Goal: Information Seeking & Learning: Learn about a topic

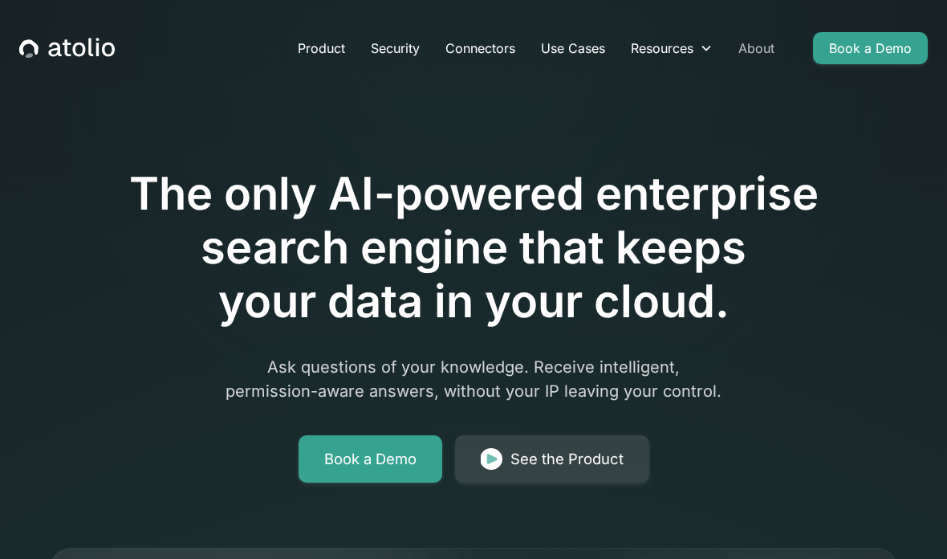
click at [765, 45] on link "About" at bounding box center [756, 48] width 62 height 32
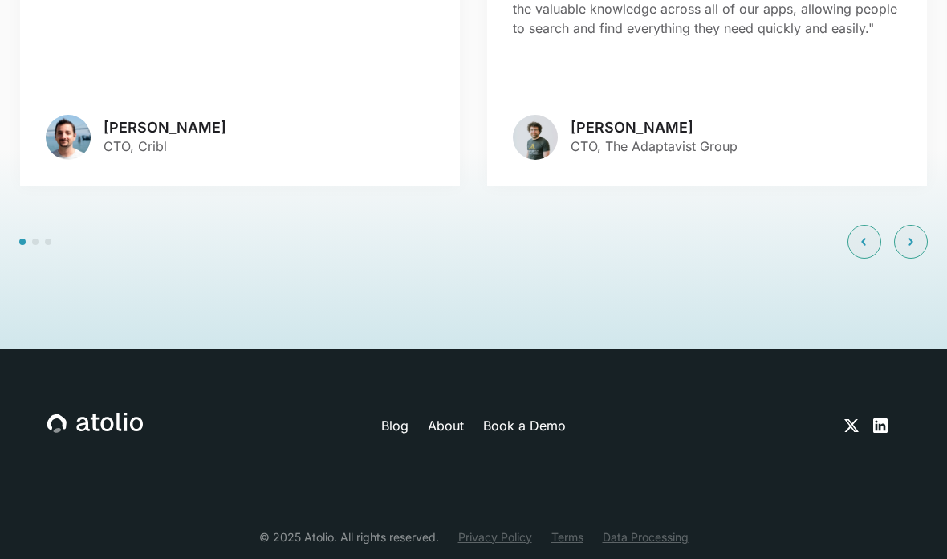
scroll to position [3805, 0]
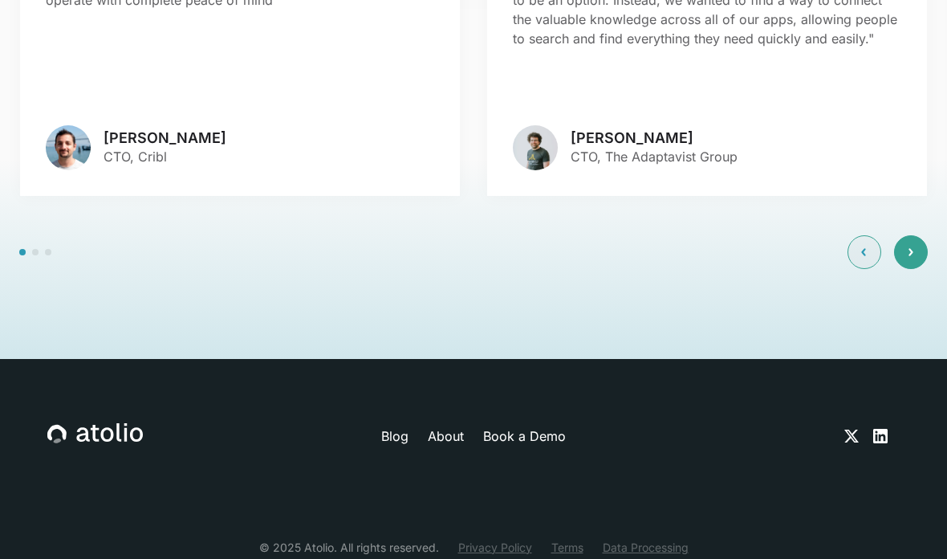
click at [906, 269] on div at bounding box center [911, 252] width 34 height 34
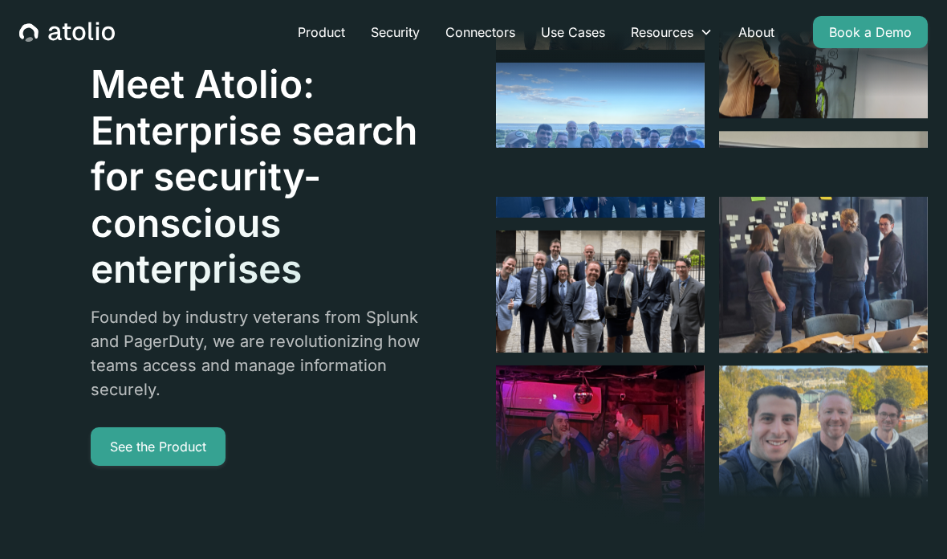
scroll to position [0, 0]
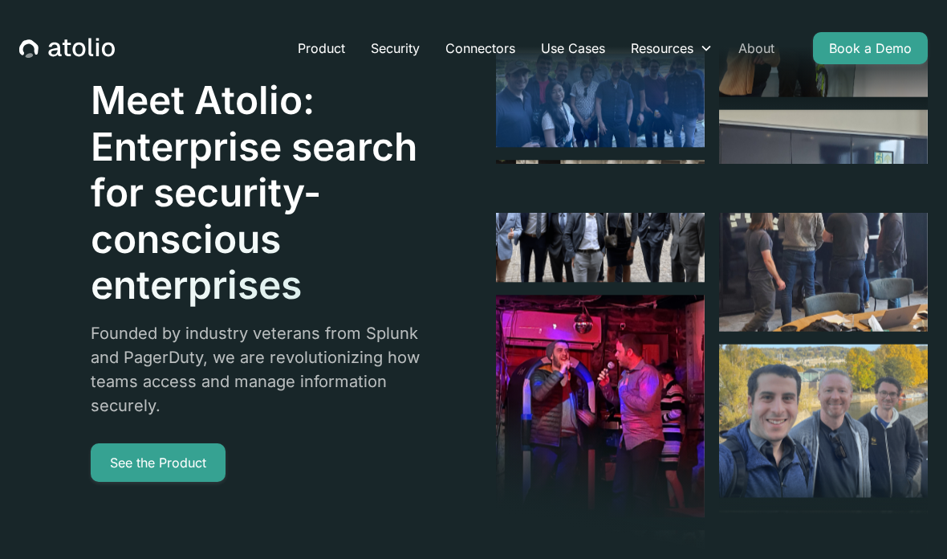
click at [762, 47] on link "About" at bounding box center [756, 48] width 62 height 32
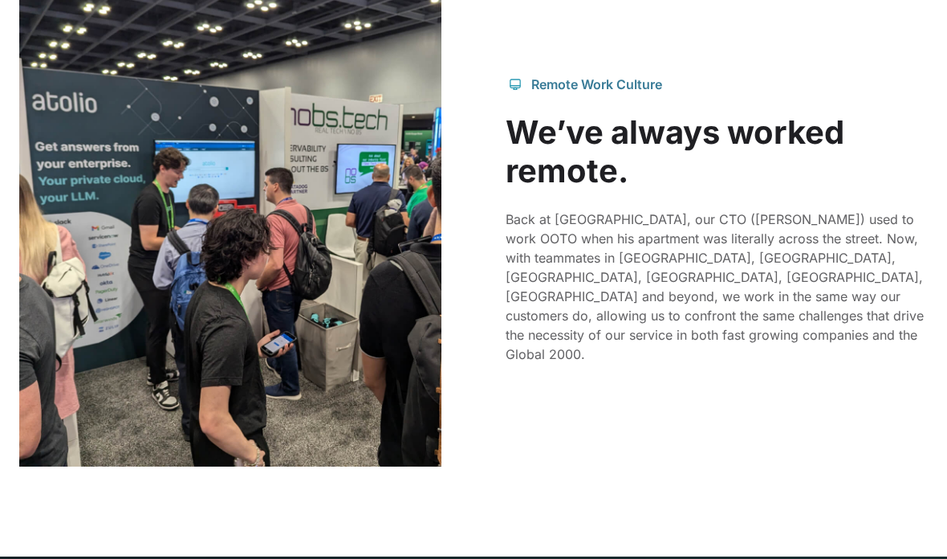
scroll to position [1513, 0]
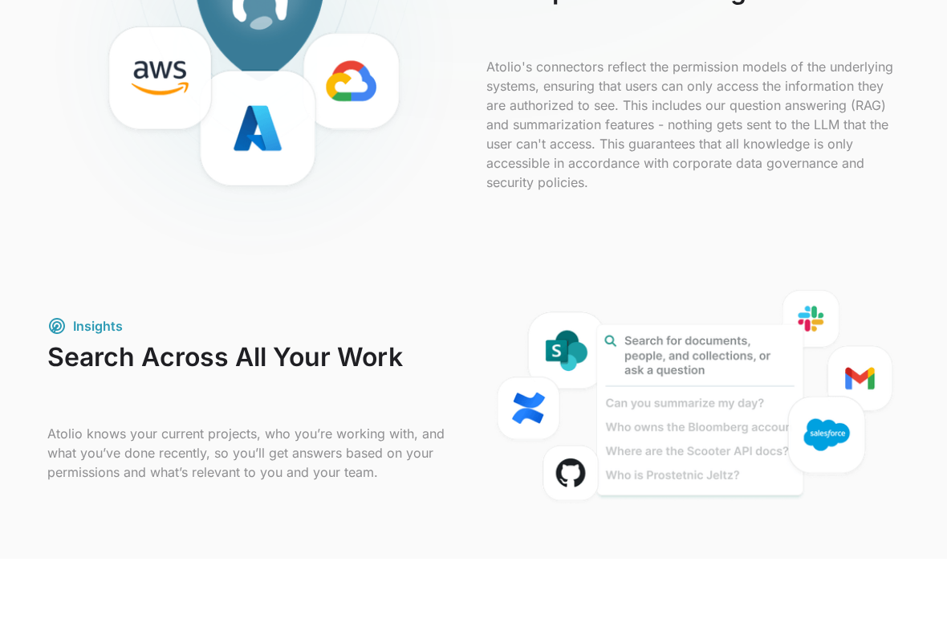
scroll to position [733, 0]
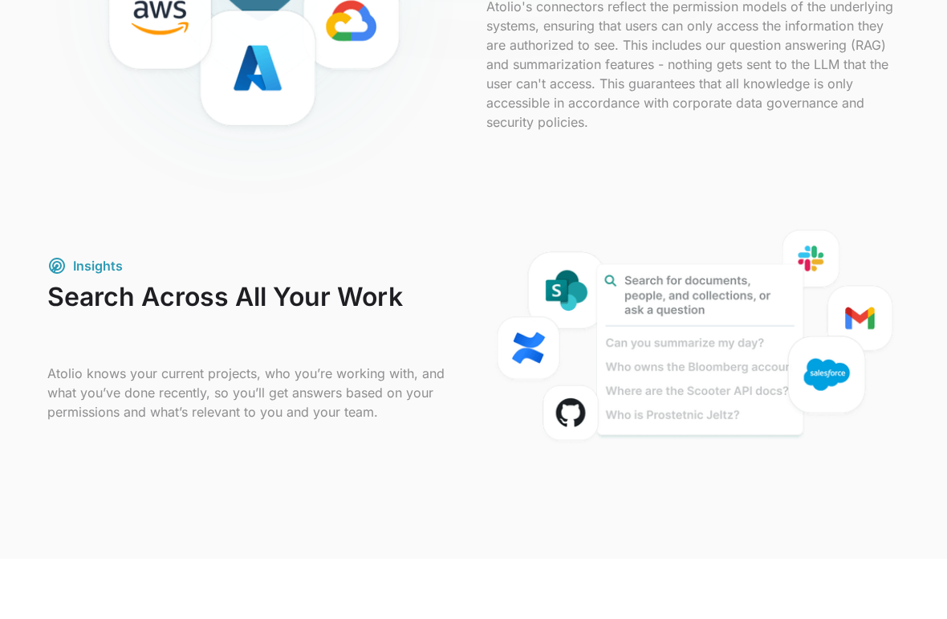
click at [888, 219] on div "Security Leverage AI for Enterprise Knowledge Atolio's connectors reflect the p…" at bounding box center [473, 55] width 852 height 380
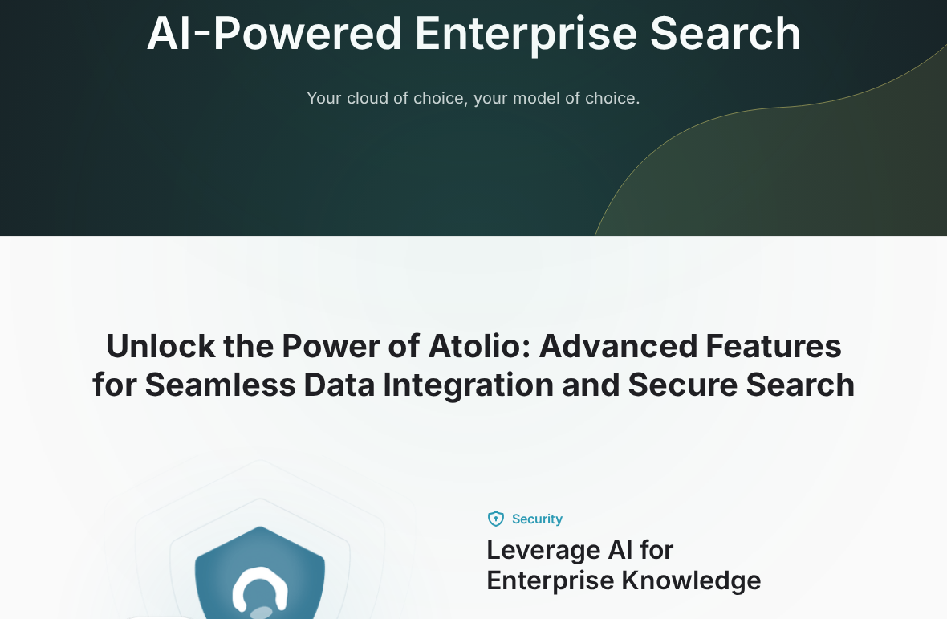
scroll to position [0, 0]
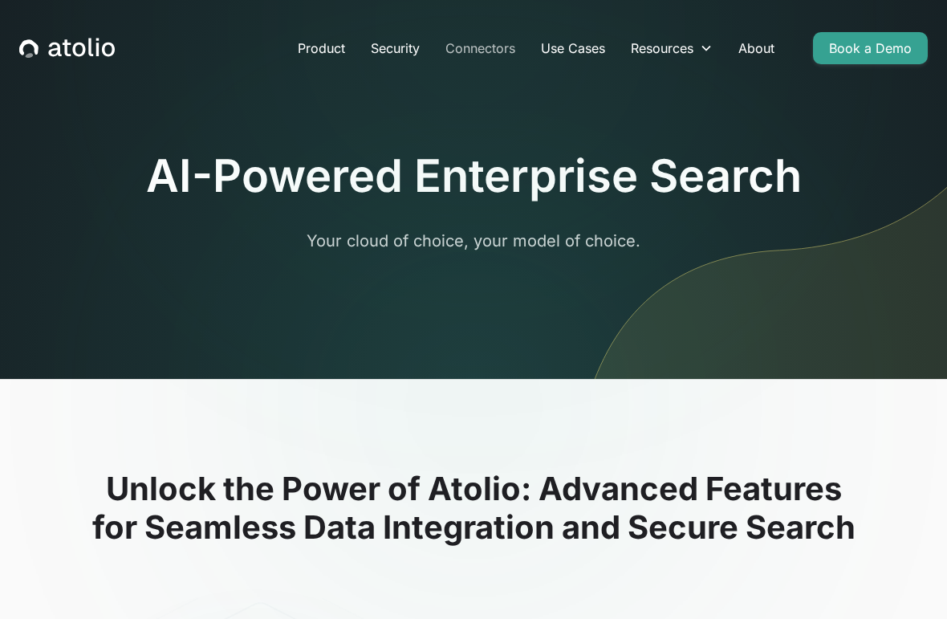
click at [470, 51] on link "Connectors" at bounding box center [481, 48] width 96 height 32
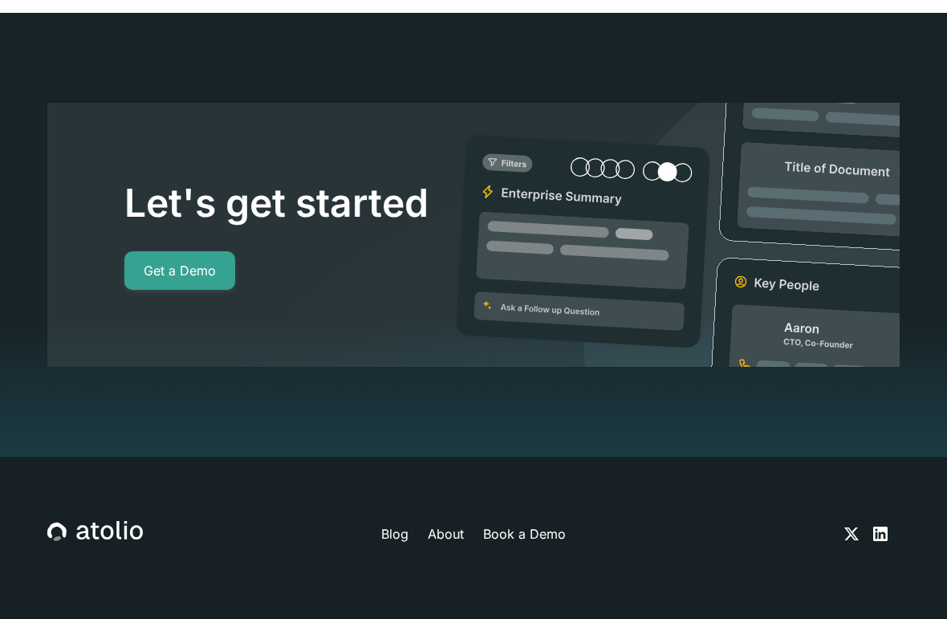
scroll to position [14856, 0]
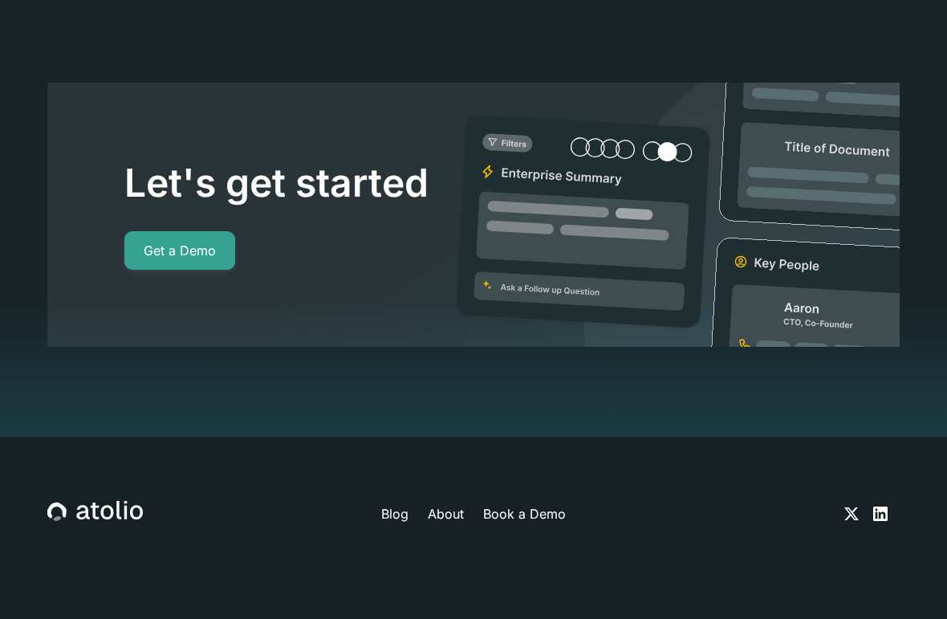
click at [397, 504] on link "Blog" at bounding box center [394, 513] width 27 height 19
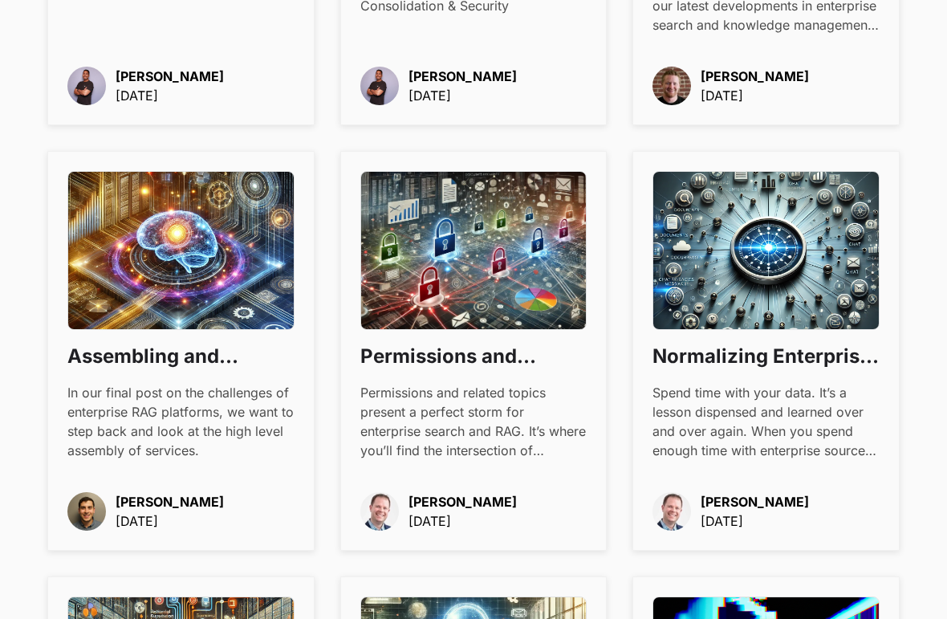
scroll to position [1181, 0]
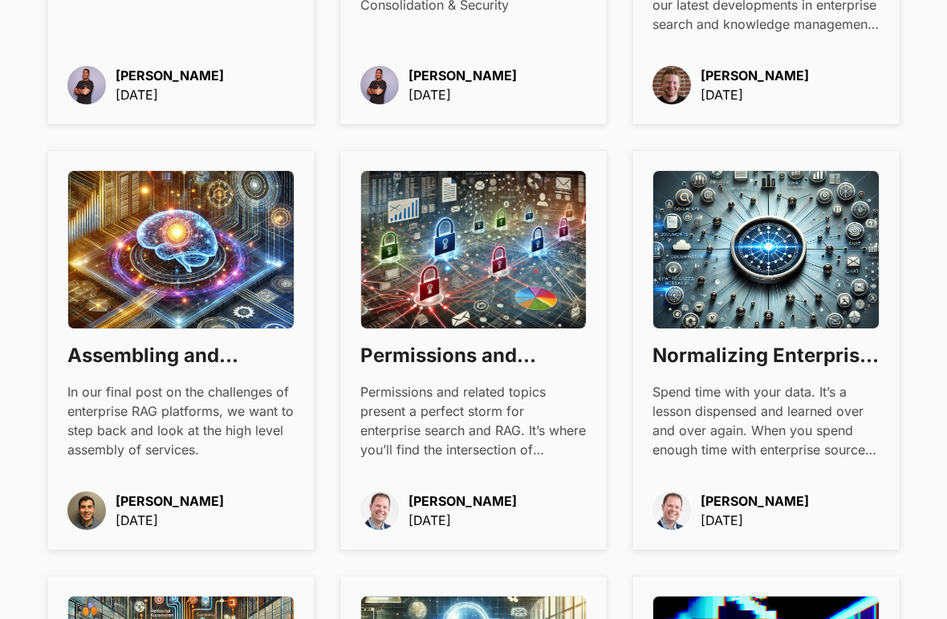
click at [168, 376] on div "Assembling and Evolving an Enterprise RAG Platform In our final post on the cha…" at bounding box center [180, 400] width 227 height 117
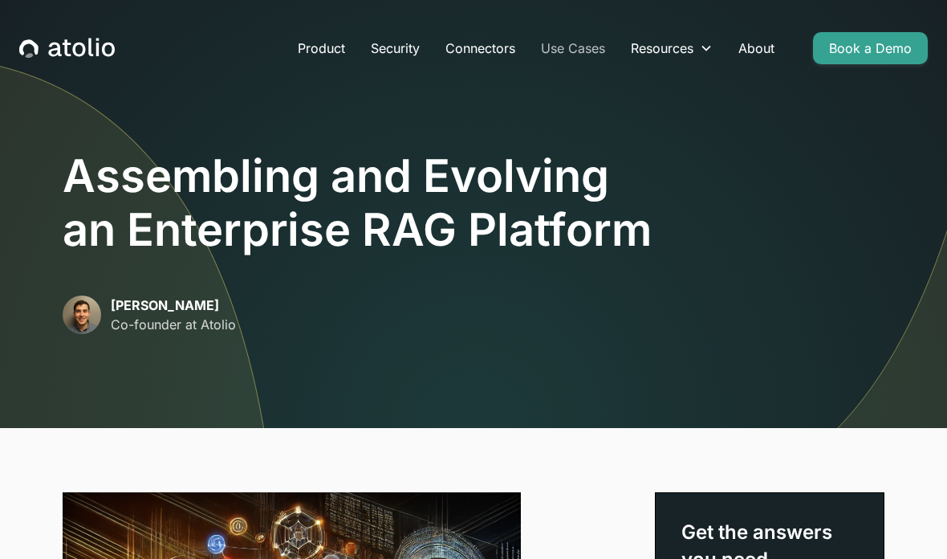
click at [584, 63] on link "Use Cases" at bounding box center [573, 48] width 90 height 32
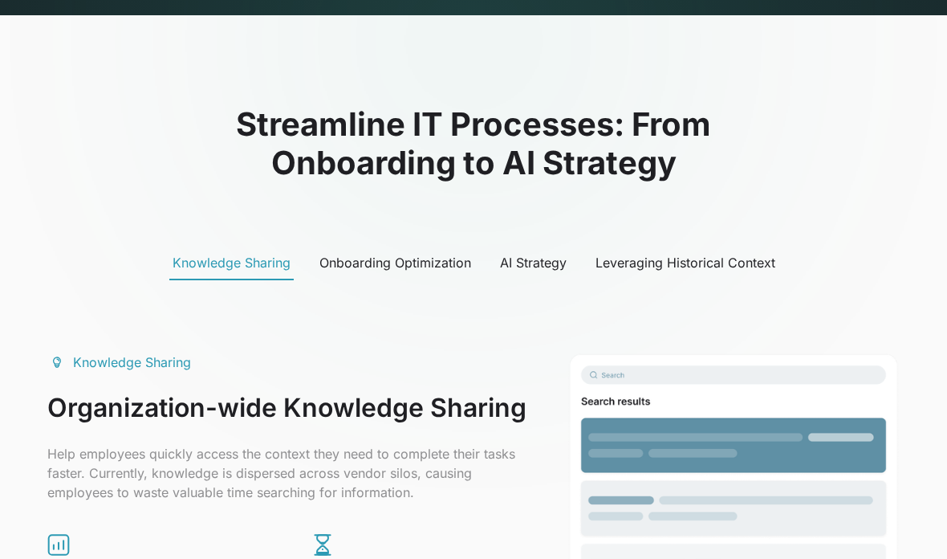
scroll to position [740, 0]
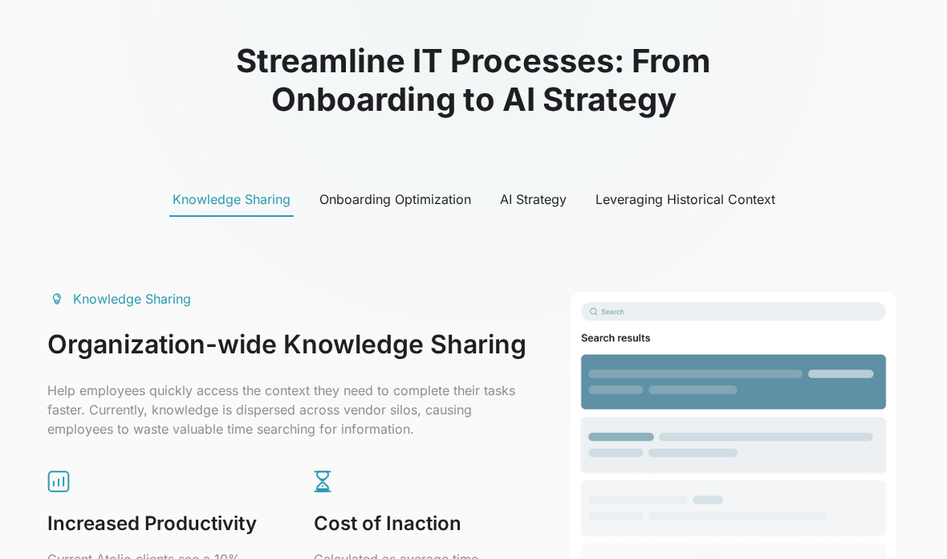
click at [553, 200] on div "AI Strategy" at bounding box center [533, 198] width 67 height 19
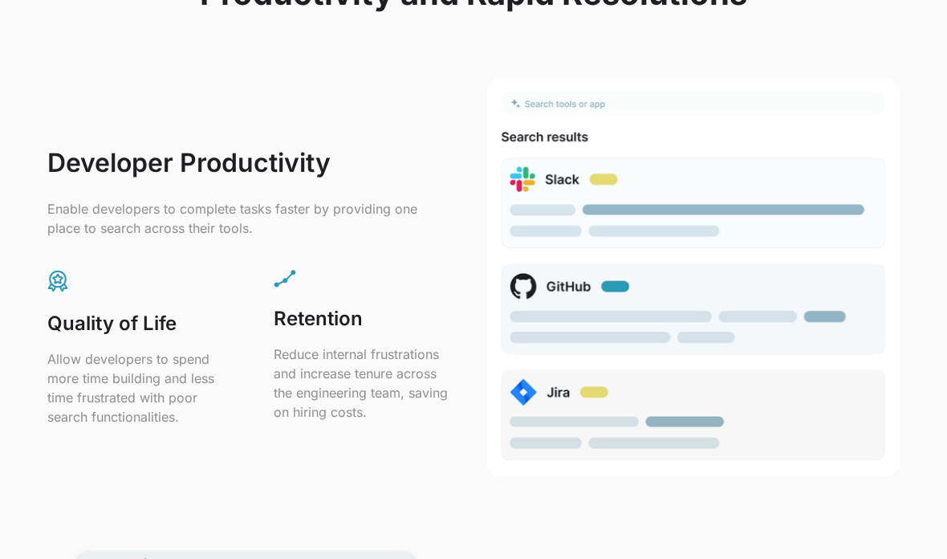
scroll to position [2076, 0]
